Goal: Transaction & Acquisition: Book appointment/travel/reservation

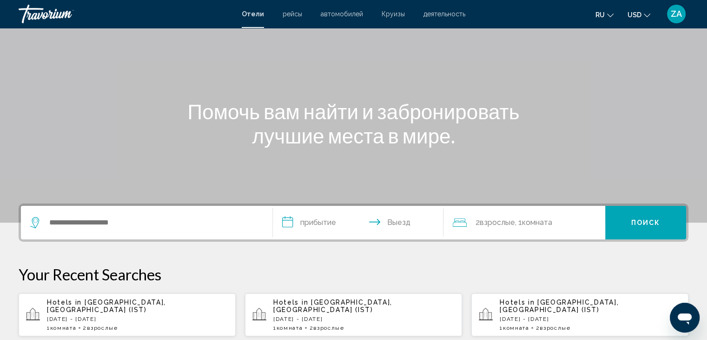
scroll to position [140, 0]
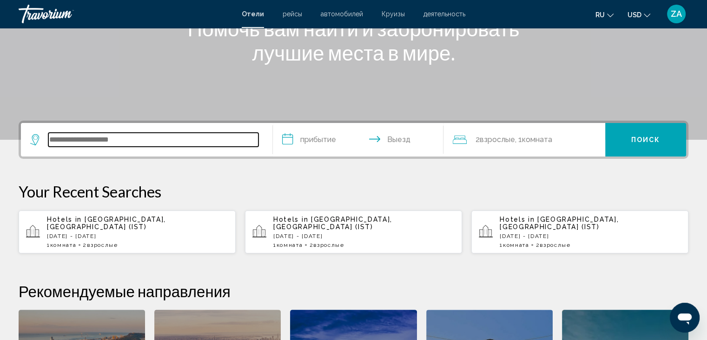
click at [85, 134] on input "Search widget" at bounding box center [153, 140] width 210 height 14
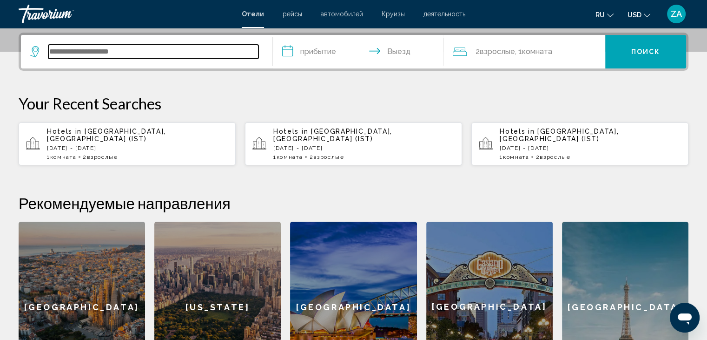
scroll to position [229, 0]
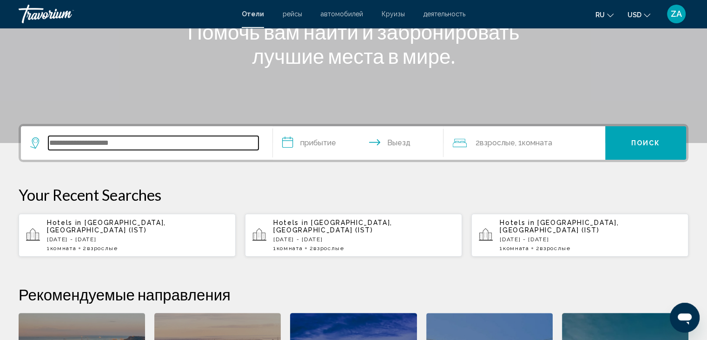
click at [137, 136] on input "Search widget" at bounding box center [153, 143] width 210 height 14
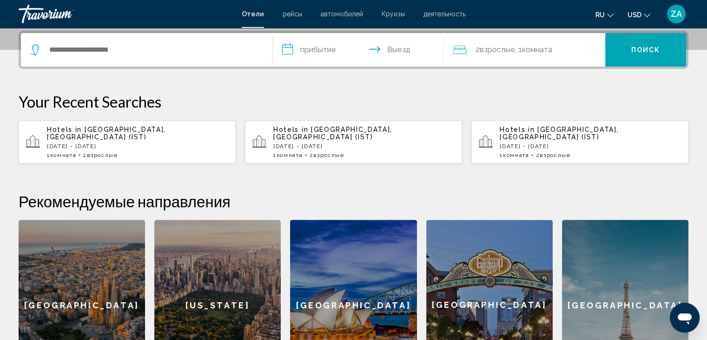
click at [117, 127] on span "[GEOGRAPHIC_DATA], [GEOGRAPHIC_DATA] (IST)" at bounding box center [106, 133] width 119 height 15
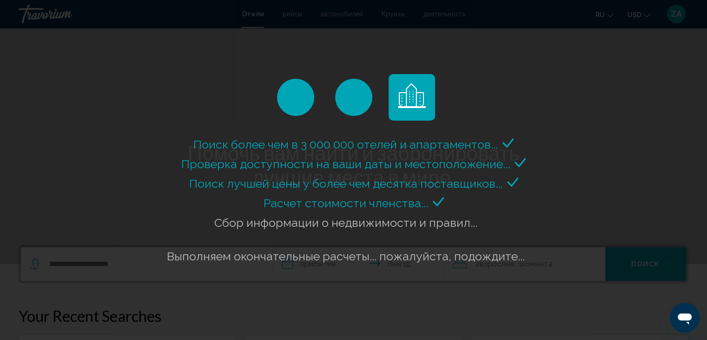
scroll to position [0, 0]
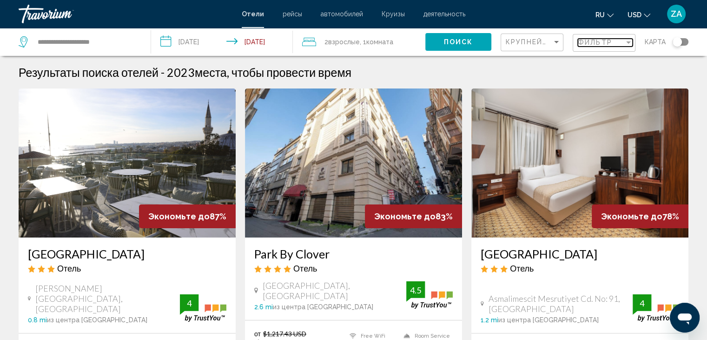
drag, startPoint x: 605, startPoint y: 43, endPoint x: 586, endPoint y: 47, distance: 19.3
click at [605, 43] on span "Фильтр" at bounding box center [595, 42] width 34 height 7
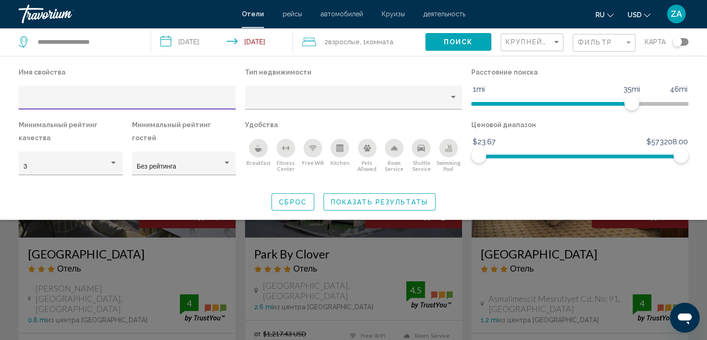
click at [181, 89] on div "Hotel Filters" at bounding box center [127, 98] width 217 height 24
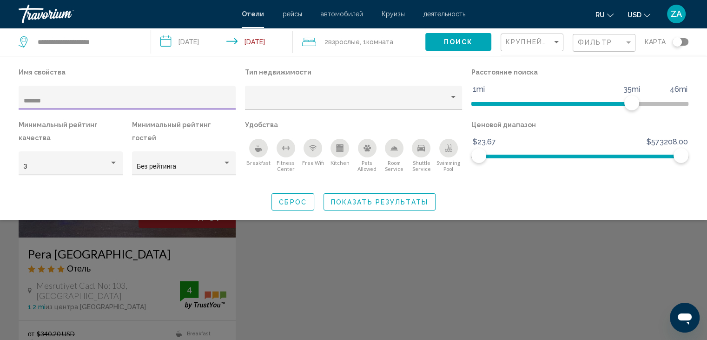
type input "*******"
click at [205, 266] on div "Search widget" at bounding box center [353, 240] width 707 height 200
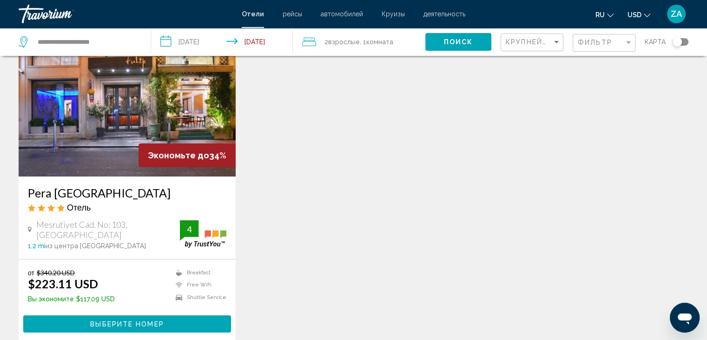
scroll to position [47, 0]
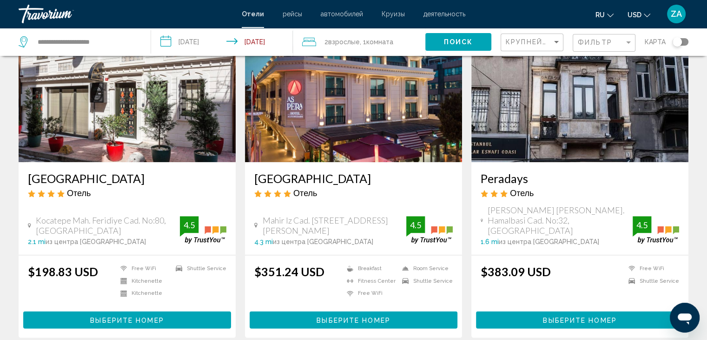
scroll to position [1116, 0]
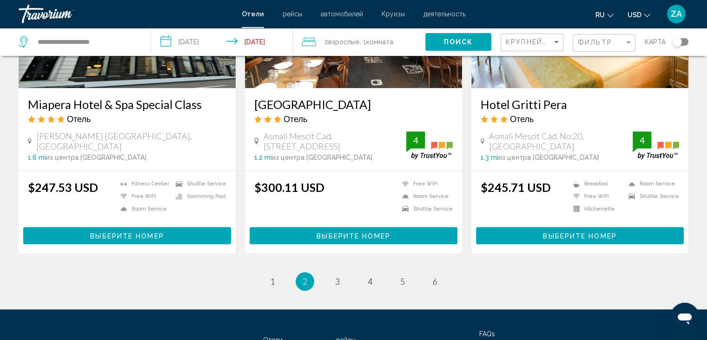
scroll to position [1163, 0]
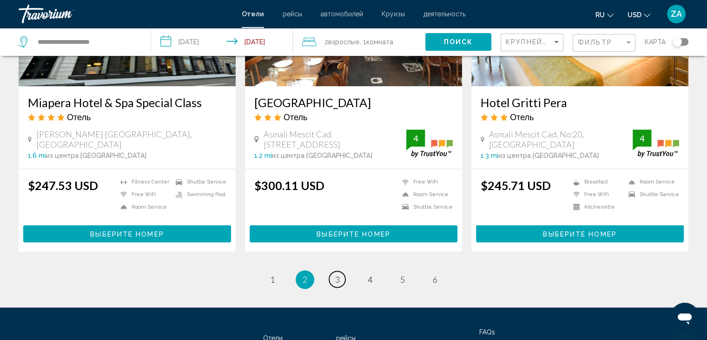
click at [330, 280] on link "page 3" at bounding box center [337, 279] width 16 height 16
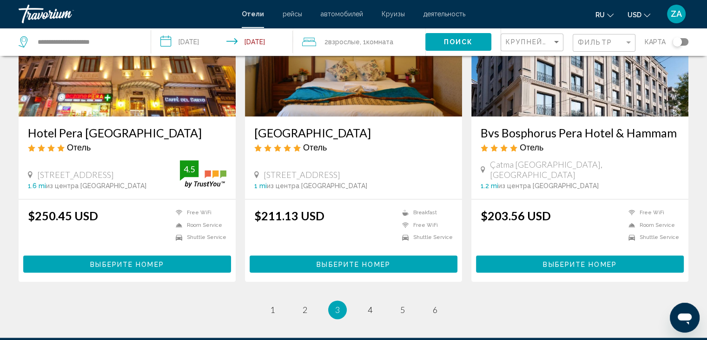
scroll to position [1163, 0]
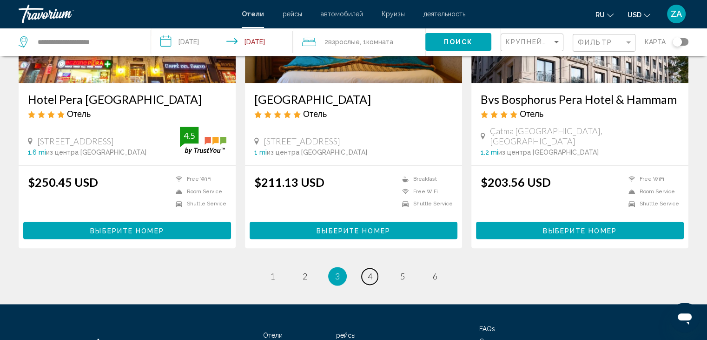
click at [377, 268] on link "page 4" at bounding box center [370, 276] width 16 height 16
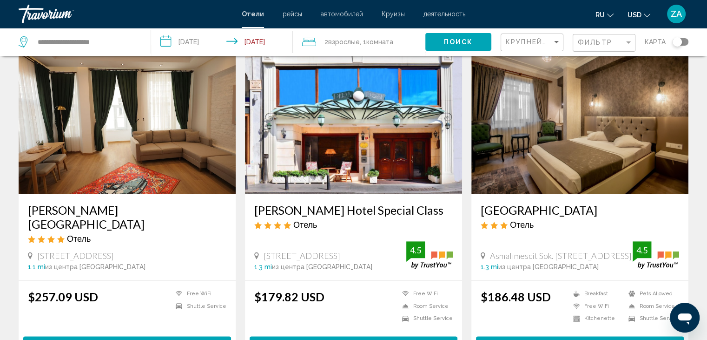
scroll to position [1209, 0]
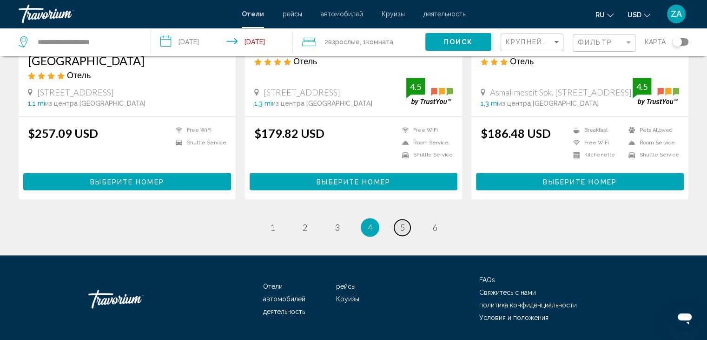
click at [396, 219] on link "page 5" at bounding box center [402, 227] width 16 height 16
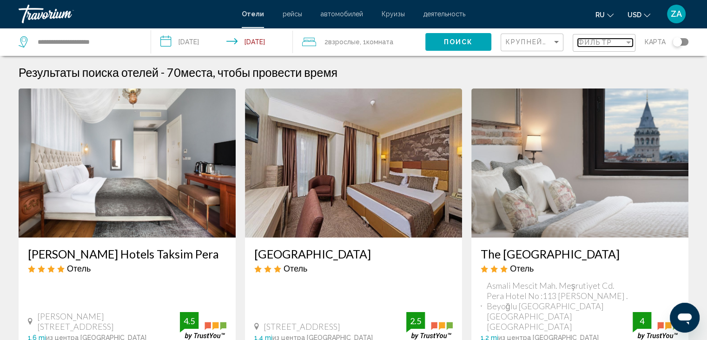
click at [618, 44] on div "Фильтр" at bounding box center [601, 42] width 47 height 7
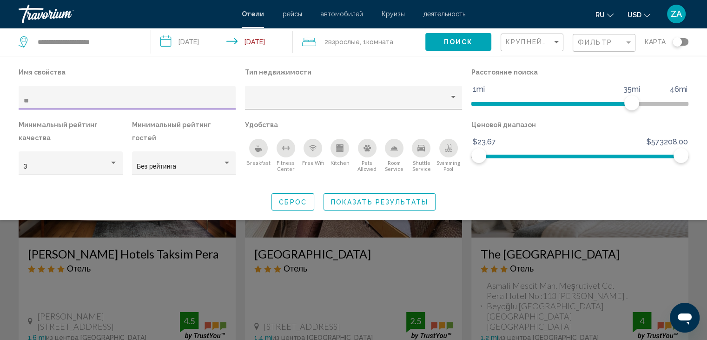
type input "*"
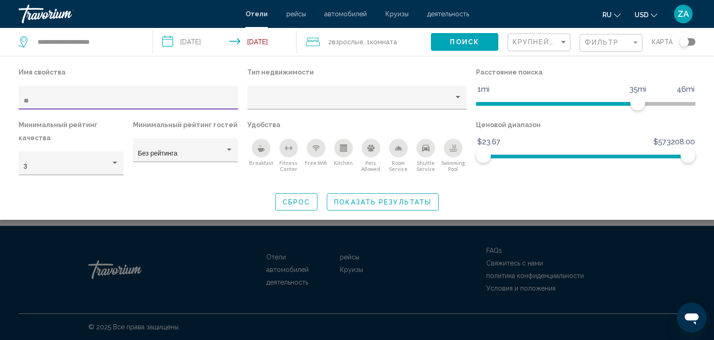
type input "*"
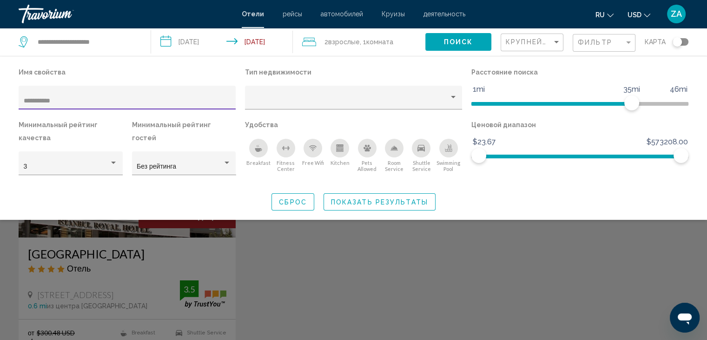
type input "**********"
click at [201, 252] on div "Search widget" at bounding box center [353, 240] width 707 height 200
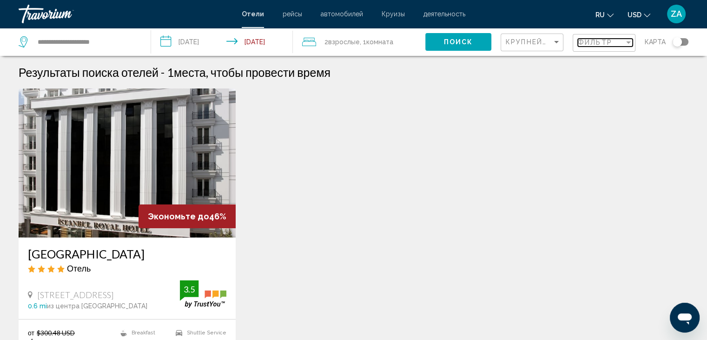
click at [612, 46] on mat-select "Фильтр" at bounding box center [605, 43] width 55 height 8
